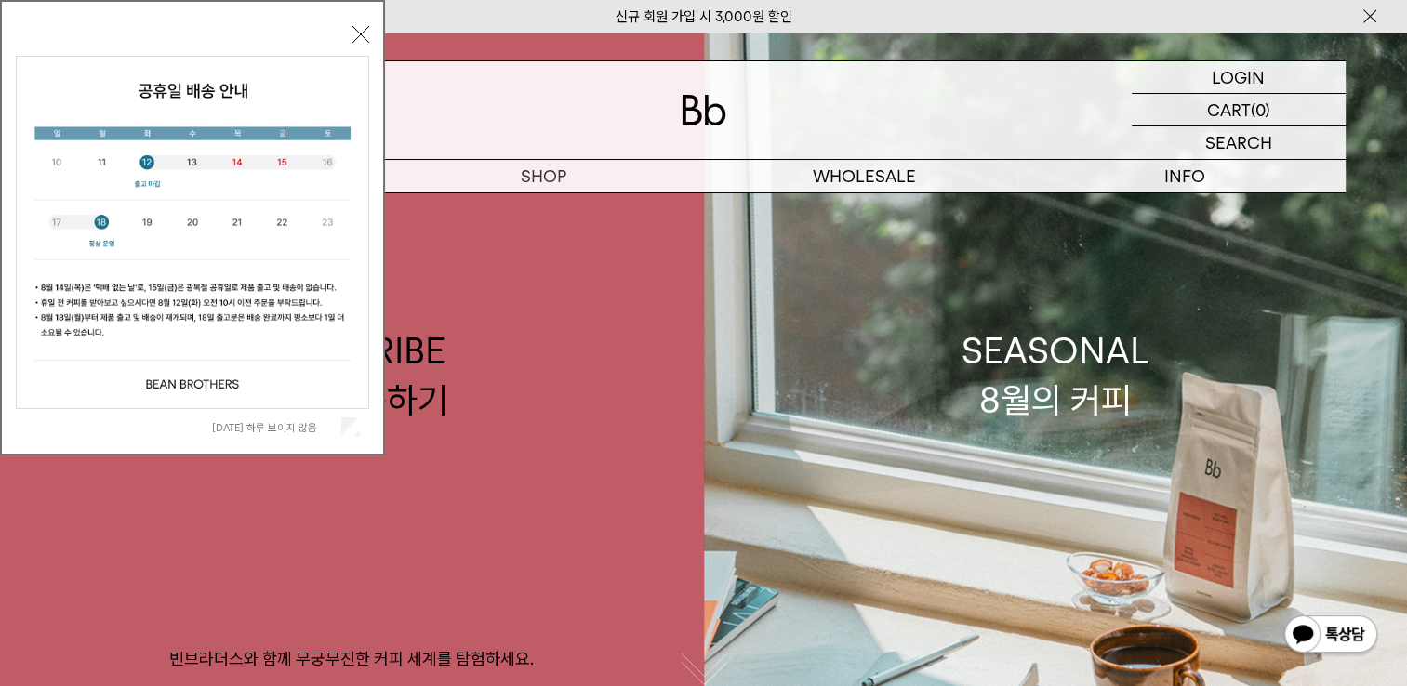
click at [363, 40] on button "닫기" at bounding box center [360, 34] width 17 height 17
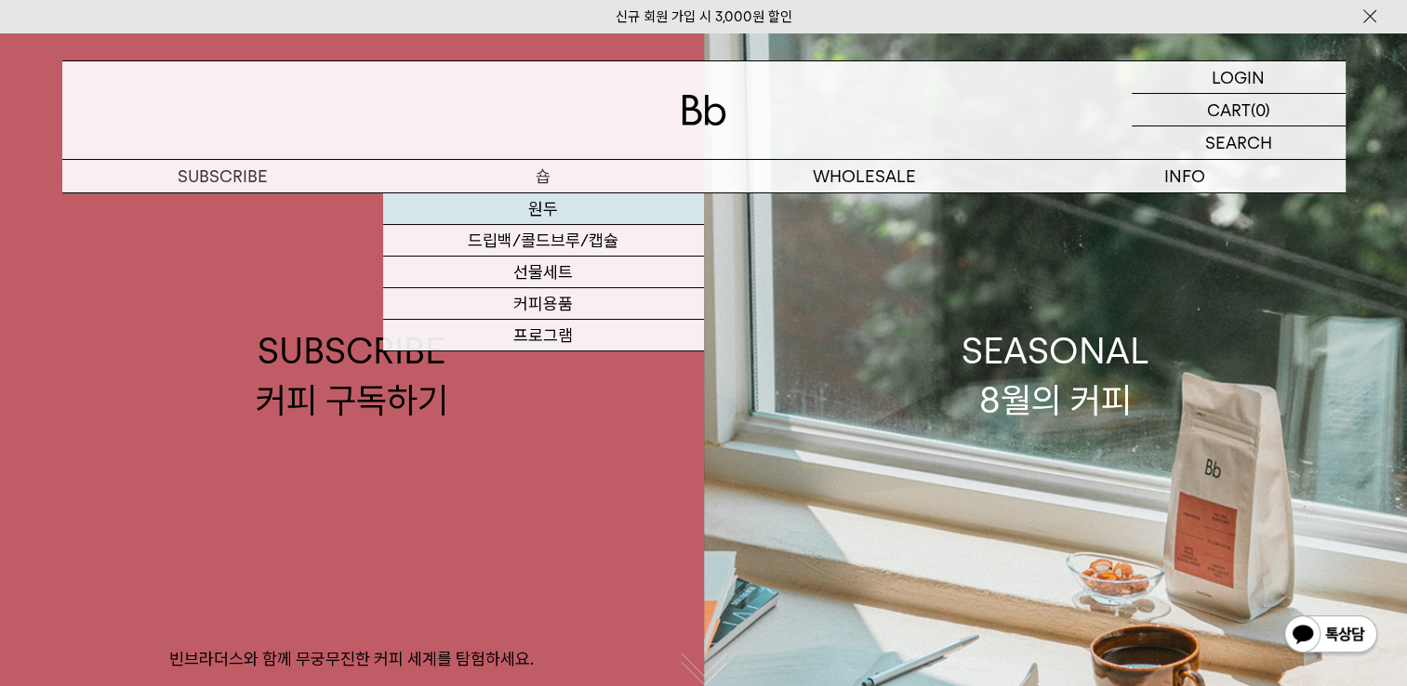
click at [528, 219] on link "원두" at bounding box center [543, 209] width 321 height 32
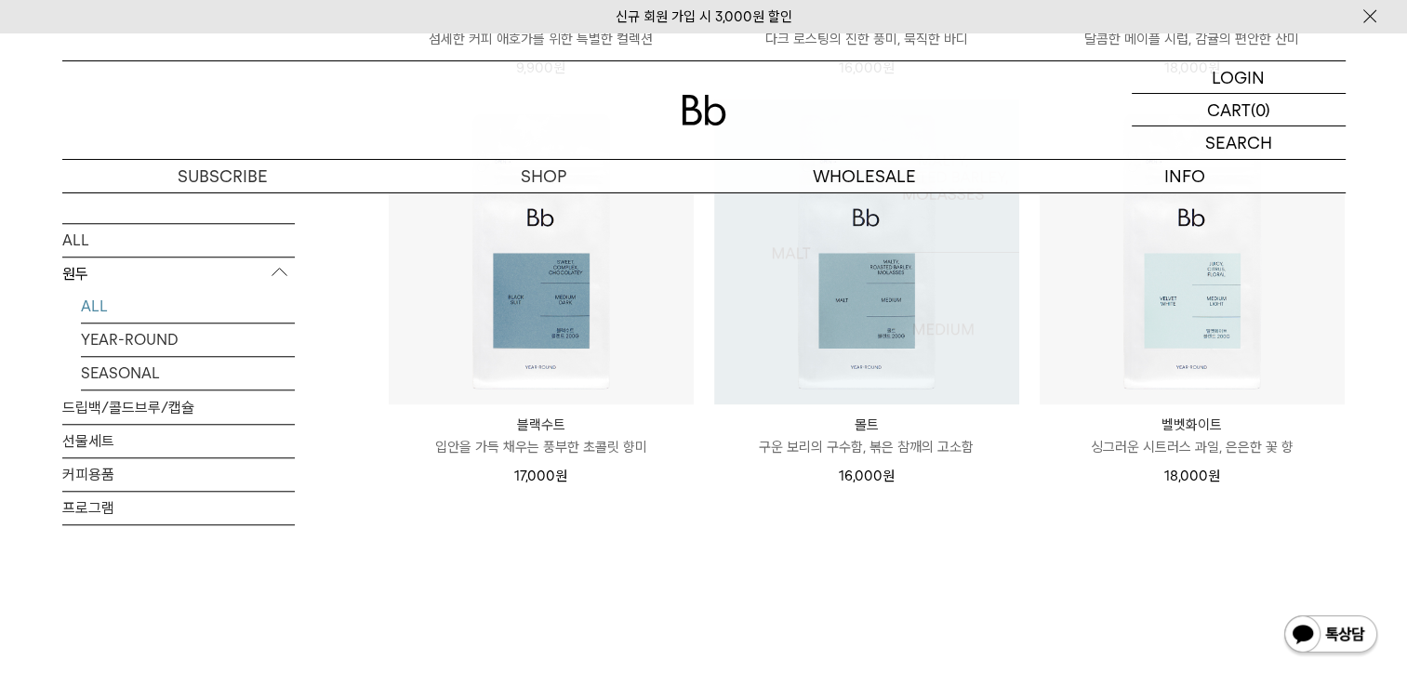
scroll to position [1529, 0]
